Goal: Navigation & Orientation: Find specific page/section

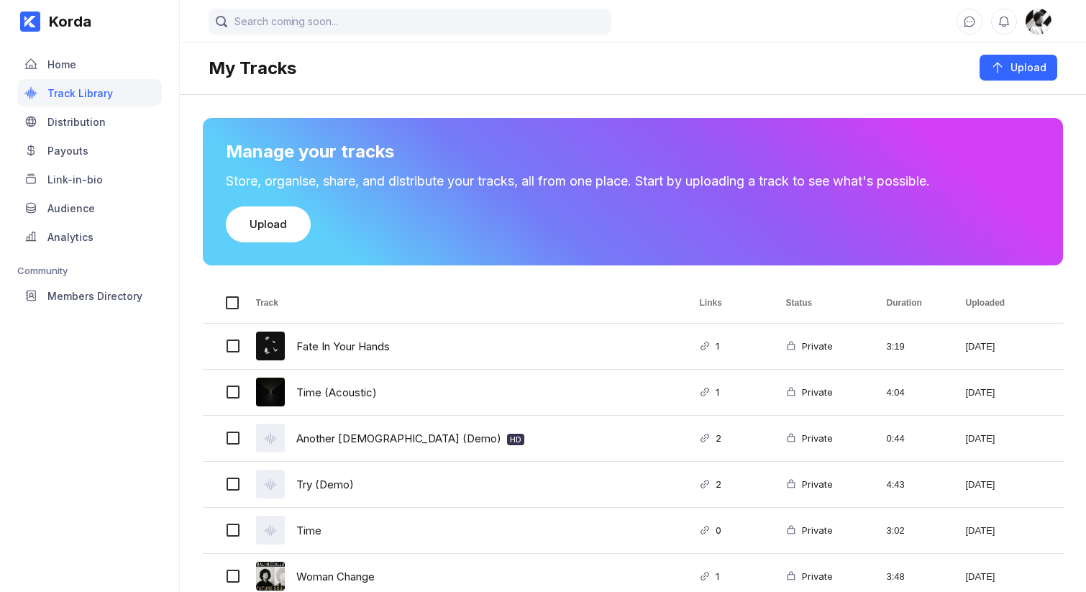
click at [81, 49] on div "Home Track Library Distribution Payouts Link-in-bio Audience Analytics Communit…" at bounding box center [89, 176] width 145 height 267
click at [88, 58] on div "Home" at bounding box center [89, 63] width 145 height 27
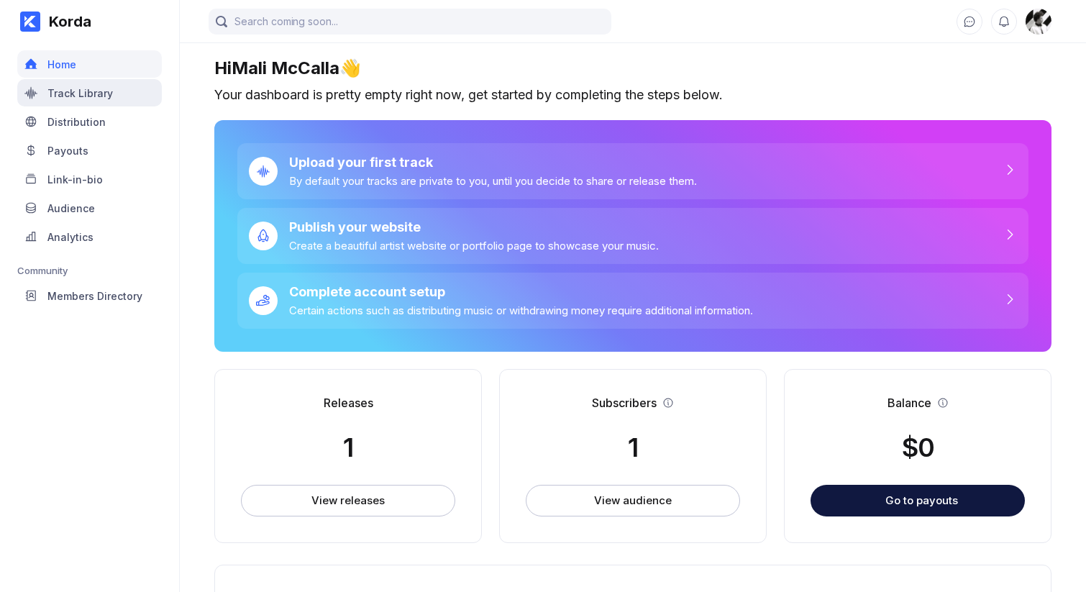
click at [99, 88] on div "Track Library" at bounding box center [79, 93] width 65 height 12
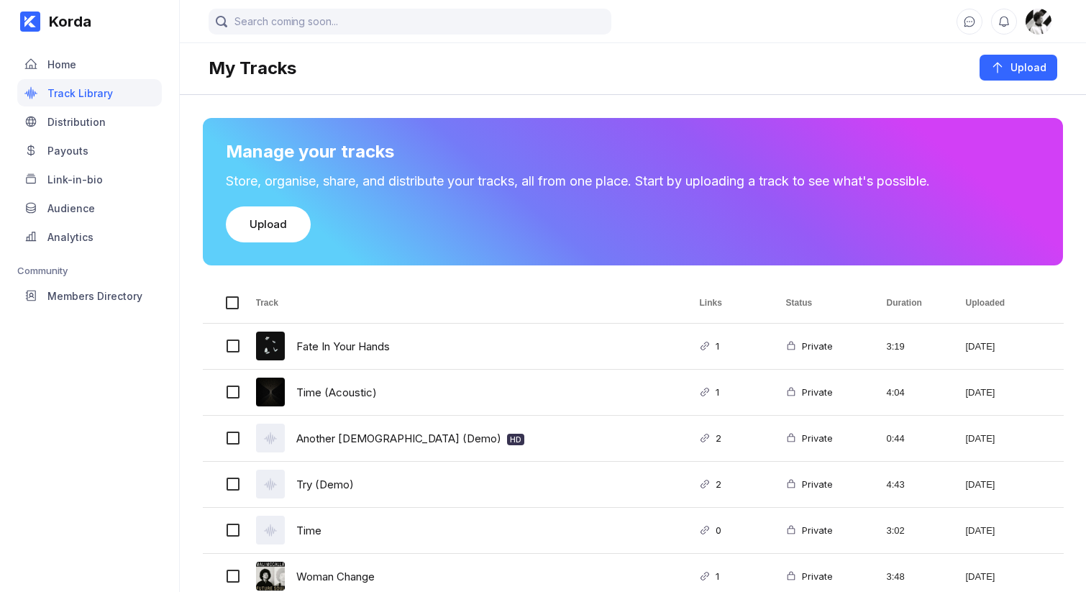
scroll to position [32, 0]
